Goal: Navigation & Orientation: Find specific page/section

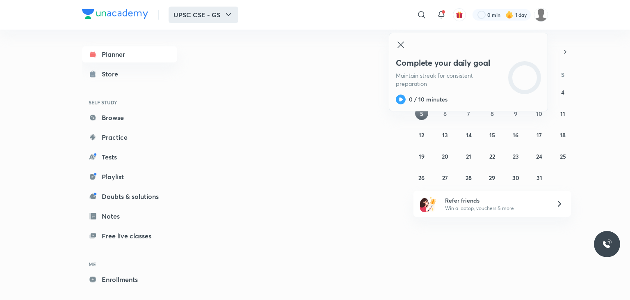
click at [219, 19] on button "UPSC CSE - GS" at bounding box center [204, 15] width 70 height 16
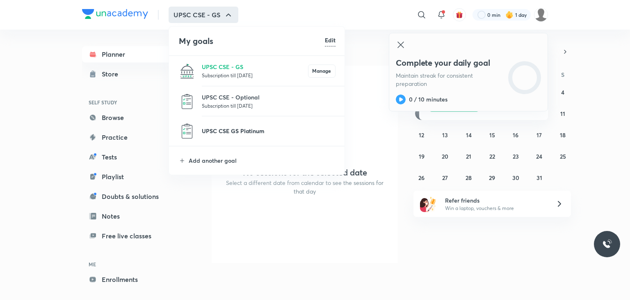
click at [233, 127] on li "UPSC CSE GS Platinum" at bounding box center [257, 131] width 176 height 30
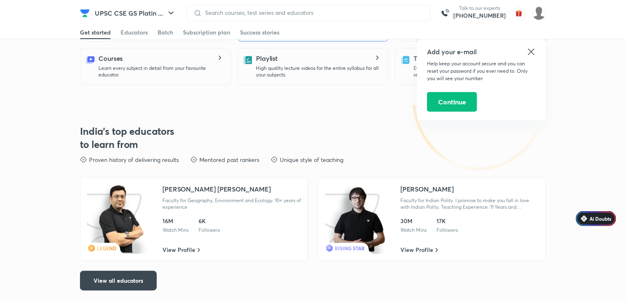
scroll to position [123, 0]
